Goal: Transaction & Acquisition: Purchase product/service

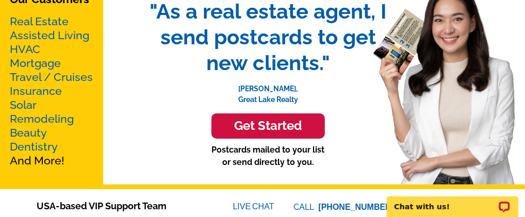
scroll to position [172, 0]
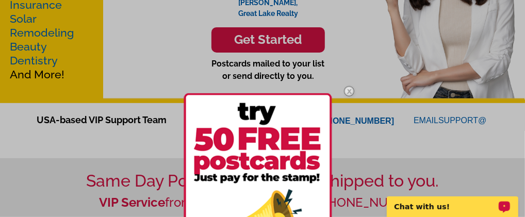
click at [424, 204] on p "Chat with us!" at bounding box center [445, 206] width 102 height 8
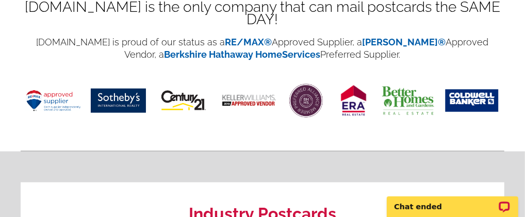
scroll to position [0, 0]
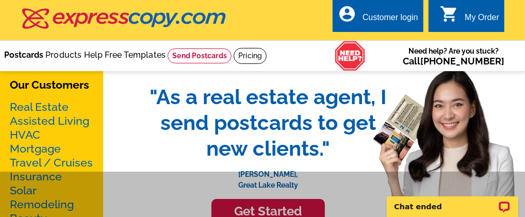
click at [43, 54] on link "Postcards" at bounding box center [23, 55] width 39 height 10
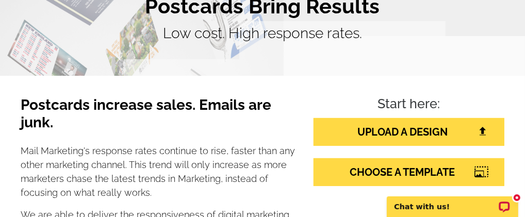
scroll to position [172, 0]
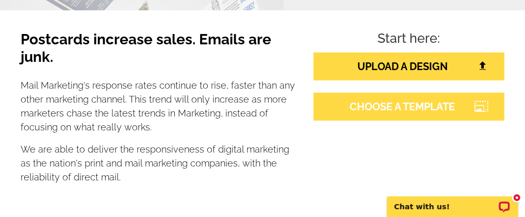
click at [374, 107] on link "CHOOSE A TEMPLATE" at bounding box center [408, 107] width 191 height 28
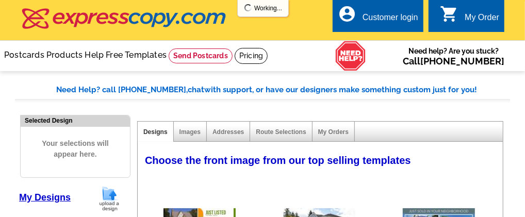
select select "785"
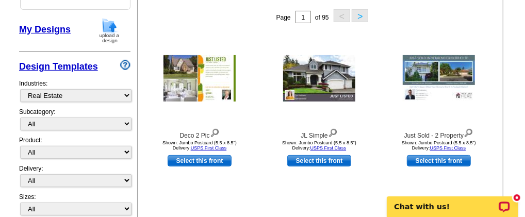
scroll to position [172, 0]
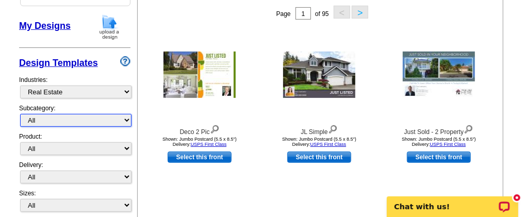
click at [126, 121] on select "All RE/MAX® Referrals Keller Williams® Berkshire Hathaway Home Services Century…" at bounding box center [75, 120] width 111 height 13
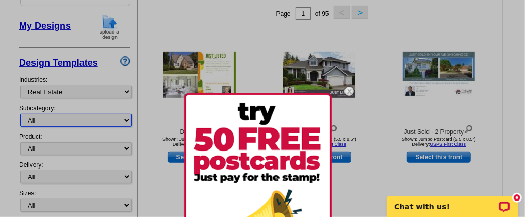
select select "807"
click at [20, 115] on select "All RE/MAX® Referrals Keller Williams® Berkshire Hathaway Home Services Century…" at bounding box center [75, 120] width 111 height 13
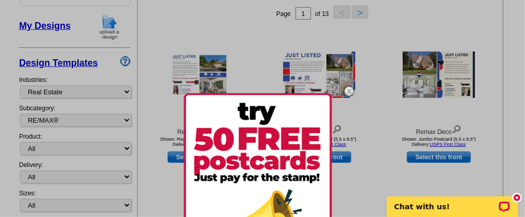
click at [229, 36] on div at bounding box center [262, 108] width 525 height 217
click at [391, 157] on div at bounding box center [262, 108] width 525 height 217
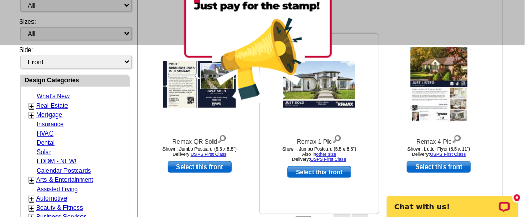
scroll to position [429, 0]
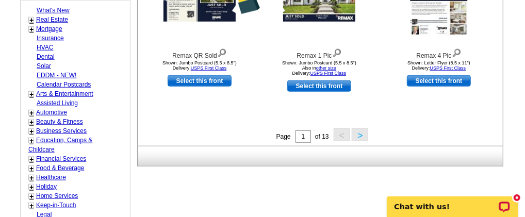
click at [357, 141] on button ">" at bounding box center [360, 134] width 16 height 13
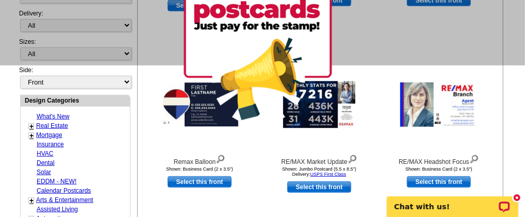
scroll to position [152, 0]
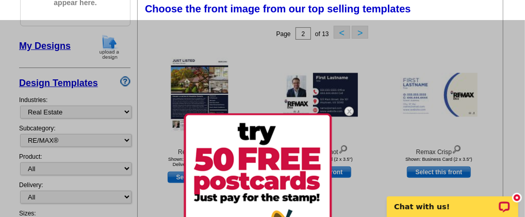
click at [375, 52] on div at bounding box center [262, 128] width 525 height 217
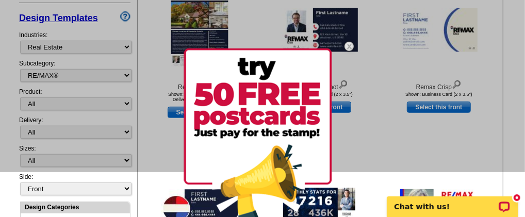
scroll to position [238, 0]
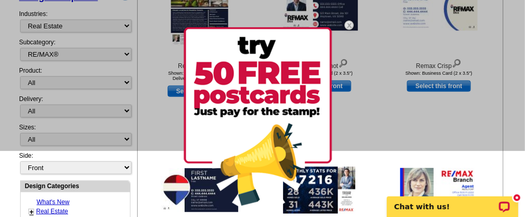
click at [302, 135] on img at bounding box center [257, 117] width 148 height 181
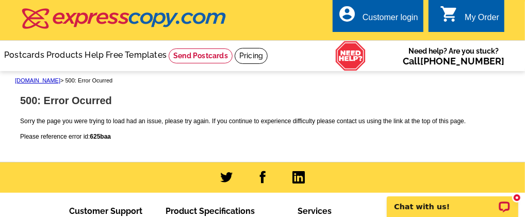
click at [360, 17] on link "account_circle Customer login" at bounding box center [378, 17] width 80 height 13
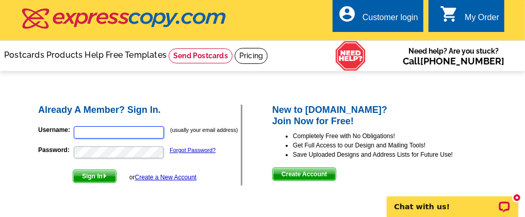
type input "[EMAIL_ADDRESS][DOMAIN_NAME]"
click at [103, 176] on span "Sign In" at bounding box center [94, 176] width 43 height 12
